Goal: Task Accomplishment & Management: Manage account settings

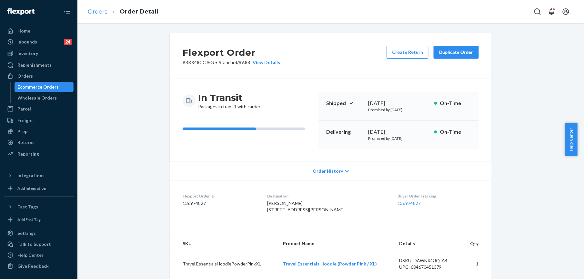
scroll to position [129, 0]
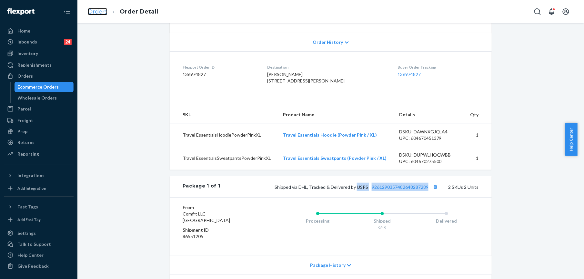
click at [96, 12] on link "Orders" at bounding box center [98, 11] width 20 height 7
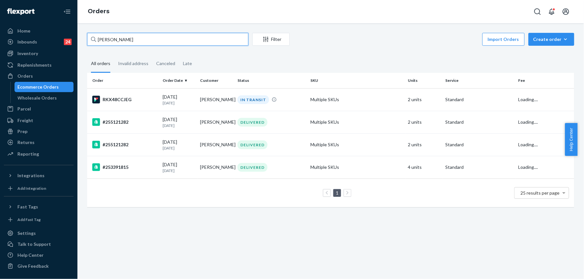
click at [127, 36] on input "[PERSON_NAME]" at bounding box center [167, 39] width 161 height 13
paste input "255091311"
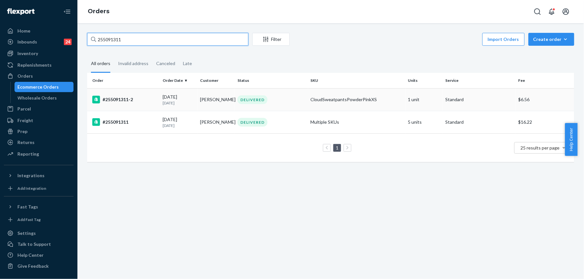
type input "255091311"
click at [123, 103] on div "#255091311-2" at bounding box center [125, 100] width 66 height 8
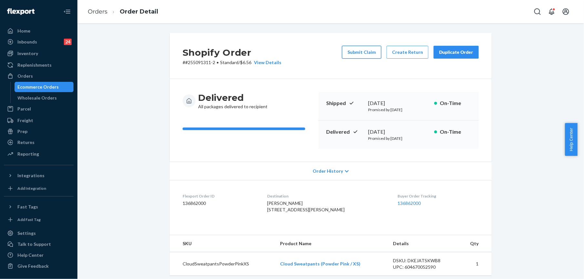
click at [368, 52] on button "Submit Claim" at bounding box center [361, 52] width 39 height 13
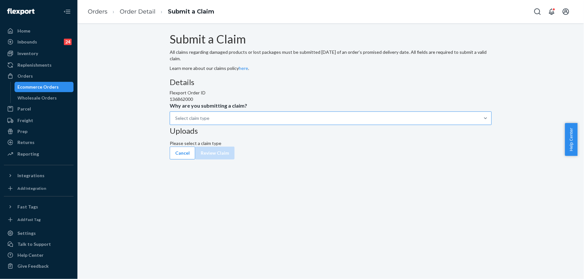
click at [209, 122] on div "Select claim type" at bounding box center [192, 118] width 34 height 6
click at [176, 122] on input "Why are you submitting a claim? Select claim type" at bounding box center [175, 118] width 1 height 6
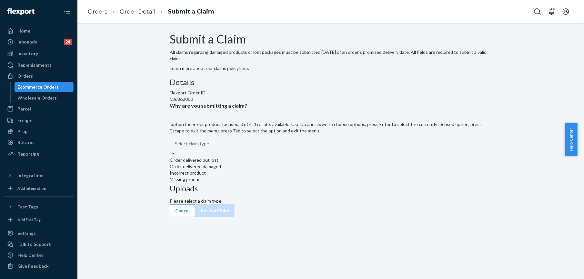
click at [255, 177] on div "Incorrect product" at bounding box center [331, 173] width 322 height 6
click at [176, 147] on input "Why are you submitting a claim? option Incorrect product focused, 0 of 4. 4 res…" at bounding box center [175, 144] width 1 height 6
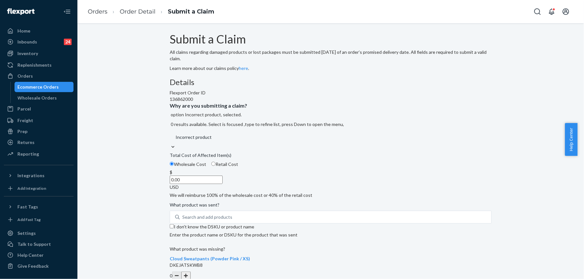
scroll to position [77, 0]
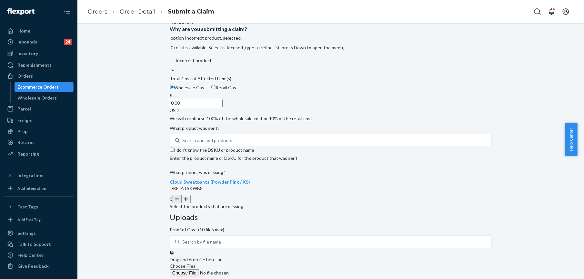
click at [190, 204] on button "button" at bounding box center [185, 199] width 9 height 8
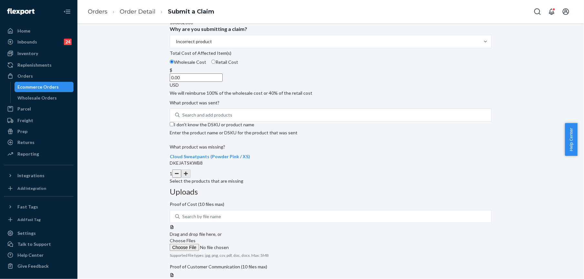
click at [223, 82] on input "0.00" at bounding box center [196, 78] width 53 height 8
type input "32.00"
click at [258, 238] on label "Choose Files" at bounding box center [214, 245] width 88 height 14
click at [258, 244] on input "Choose Files" at bounding box center [214, 247] width 88 height 7
click at [141, 12] on link "Order Detail" at bounding box center [138, 11] width 36 height 7
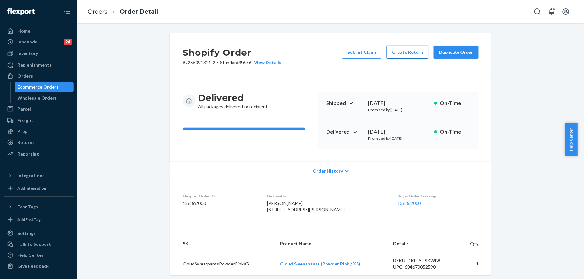
click at [394, 52] on button "Create Return" at bounding box center [408, 52] width 42 height 13
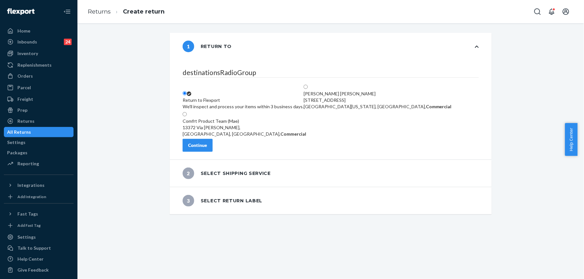
click at [207, 149] on div "Continue" at bounding box center [197, 145] width 19 height 6
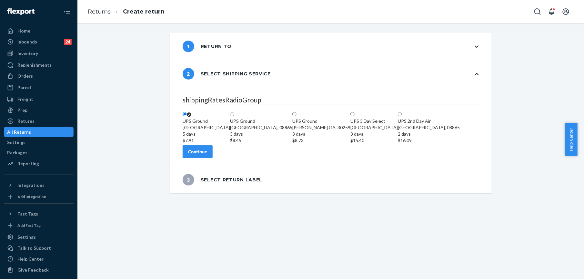
click at [213, 158] on button "Continue" at bounding box center [198, 152] width 30 height 13
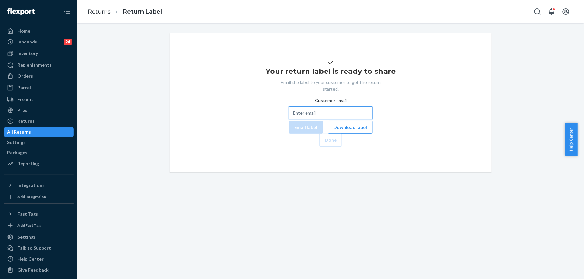
click at [289, 119] on input "Customer email" at bounding box center [331, 113] width 84 height 13
paste input "[EMAIL_ADDRESS][DOMAIN_NAME]"
type input "[EMAIL_ADDRESS][DOMAIN_NAME]"
click at [289, 134] on button "Email label" at bounding box center [306, 127] width 34 height 13
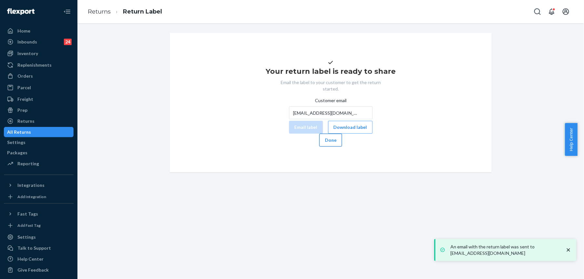
click at [342, 147] on button "Done" at bounding box center [331, 140] width 23 height 13
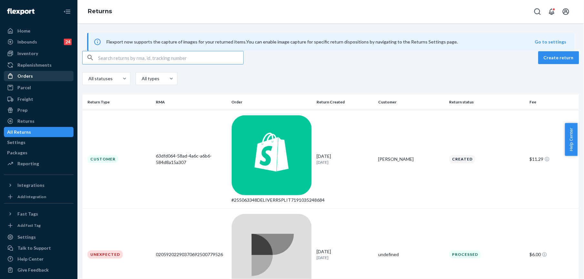
click at [36, 74] on div "Orders" at bounding box center [39, 76] width 68 height 9
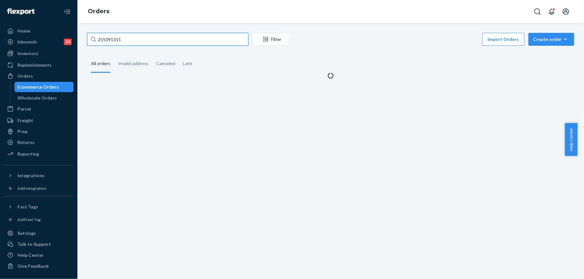
click at [108, 37] on input "255091311" at bounding box center [167, 39] width 161 height 13
paste input "4828965"
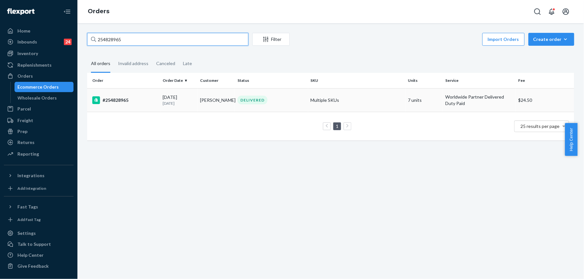
type input "254828965"
click at [118, 103] on div "#254828965" at bounding box center [125, 100] width 66 height 8
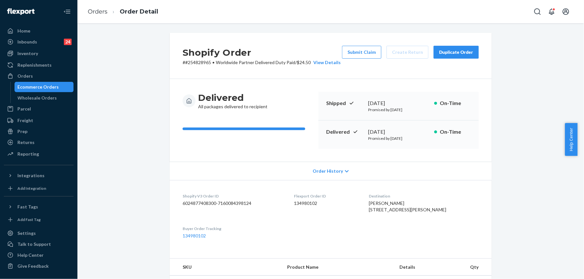
click at [444, 54] on div "Duplicate Order" at bounding box center [456, 52] width 34 height 6
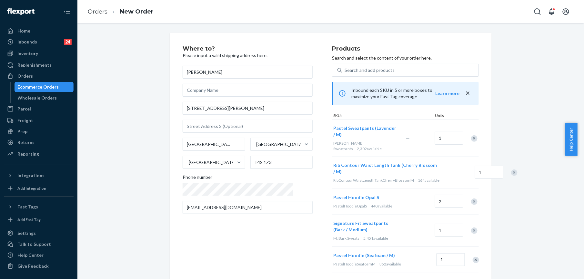
click at [471, 136] on div "Remove Item" at bounding box center [474, 139] width 6 height 6
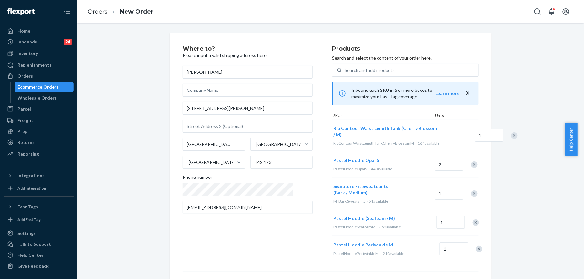
click at [503, 133] on div at bounding box center [511, 135] width 16 height 17
click at [511, 136] on div "Remove Item" at bounding box center [514, 136] width 6 height 6
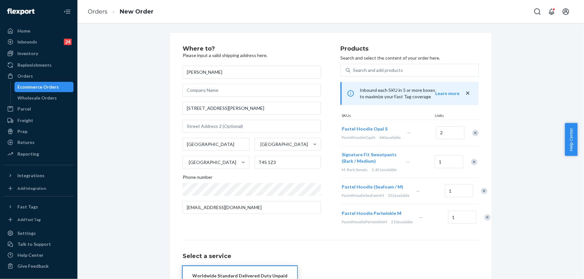
click at [473, 136] on div "Remove Item" at bounding box center [475, 133] width 6 height 6
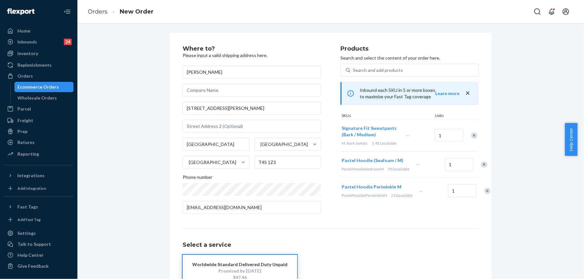
click at [472, 137] on div "Remove Item" at bounding box center [474, 136] width 6 height 6
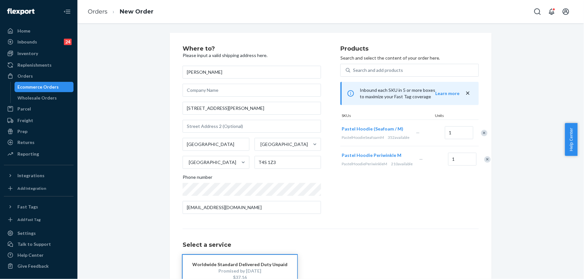
click at [481, 137] on div "Remove Item" at bounding box center [484, 133] width 6 height 6
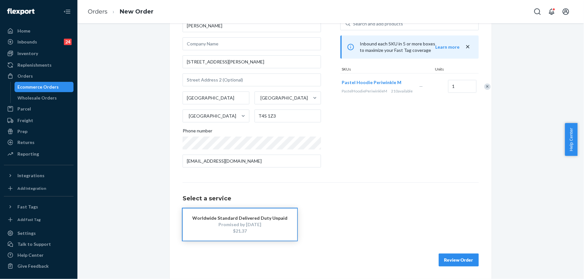
click at [445, 264] on button "Review Order" at bounding box center [459, 260] width 40 height 13
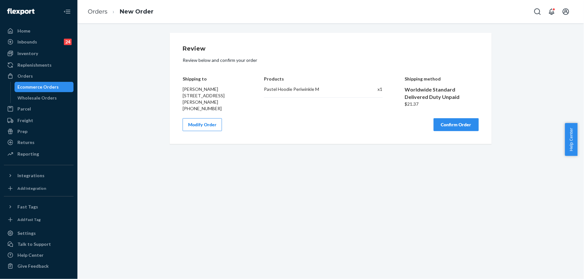
scroll to position [0, 0]
click at [448, 126] on button "Confirm Order" at bounding box center [456, 124] width 45 height 13
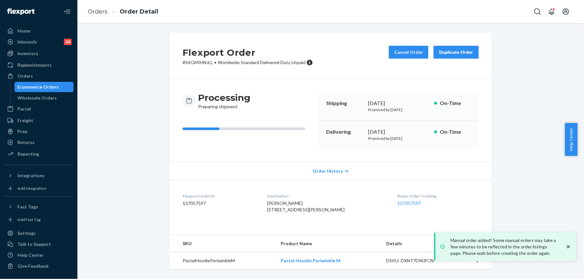
scroll to position [11, 0]
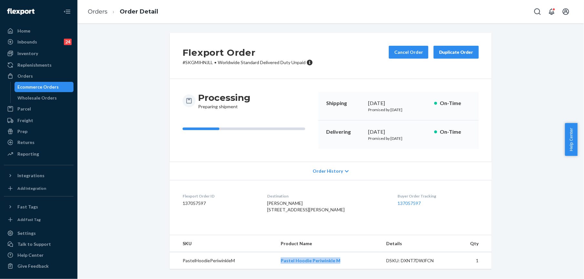
drag, startPoint x: 277, startPoint y: 265, endPoint x: 340, endPoint y: 268, distance: 62.7
click at [340, 268] on td "Pastel Hoodie Periwinkle M" at bounding box center [329, 261] width 106 height 17
copy link "Pastel Hoodie Periwinkle M"
